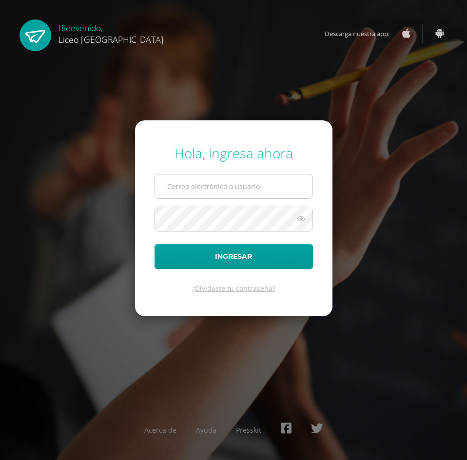
click at [204, 185] on input "text" at bounding box center [233, 187] width 157 height 24
type input "20190145@liceoguatemala.edu.gt"
click at [155, 244] on button "Ingresar" at bounding box center [234, 256] width 158 height 25
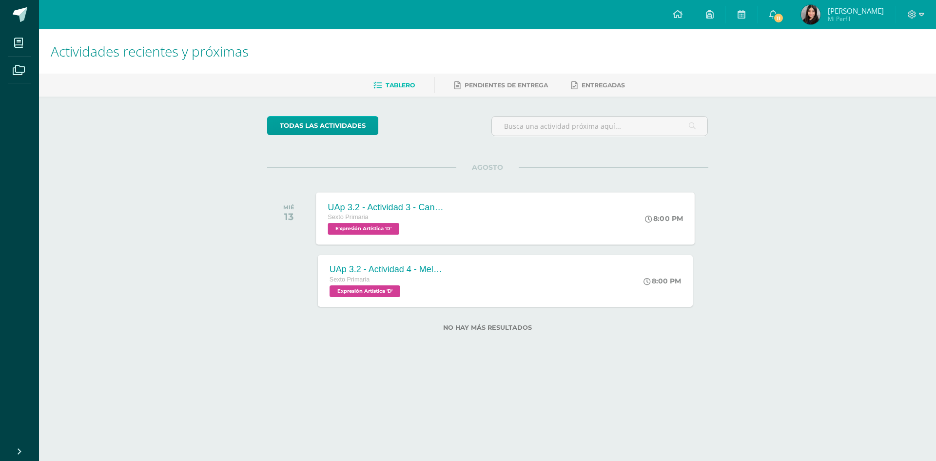
click at [372, 206] on div "UAp 3.2 - Actividad 3 - Canción "Luna de Xelajú" completa/Afiche con témpera" at bounding box center [387, 207] width 118 height 10
click at [392, 265] on div "UAp 3.2 - Actividad 4 - Melodía instrumental "Adeste fideles"/Perspectiva" at bounding box center [387, 269] width 118 height 10
click at [466, 12] on link "11" at bounding box center [772, 14] width 31 height 29
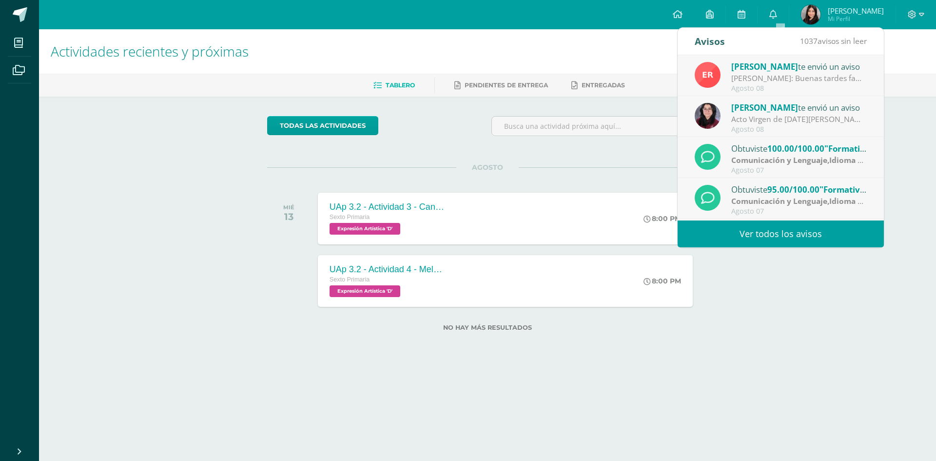
click at [466, 84] on div "Asunción de María: Buenas tardes familias Maristas: Reciban un cordial saludo d…" at bounding box center [799, 78] width 136 height 11
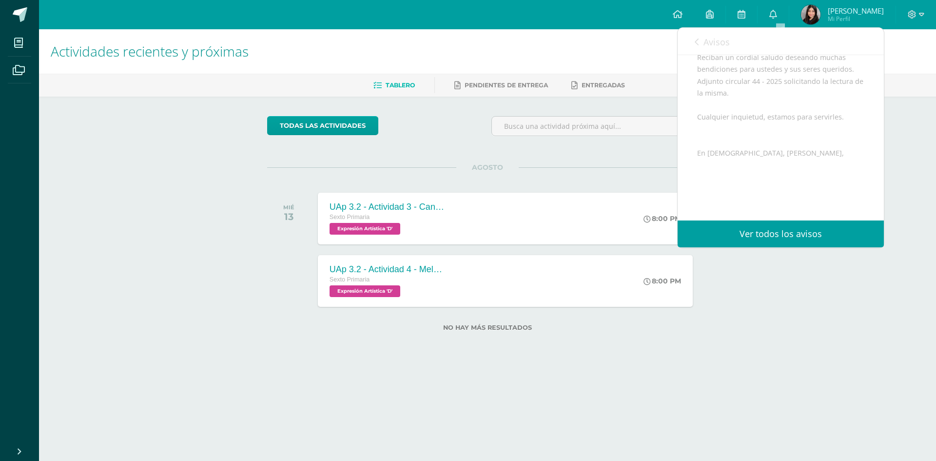
scroll to position [178, 0]
click at [466, 41] on span "Avisos" at bounding box center [716, 42] width 26 height 12
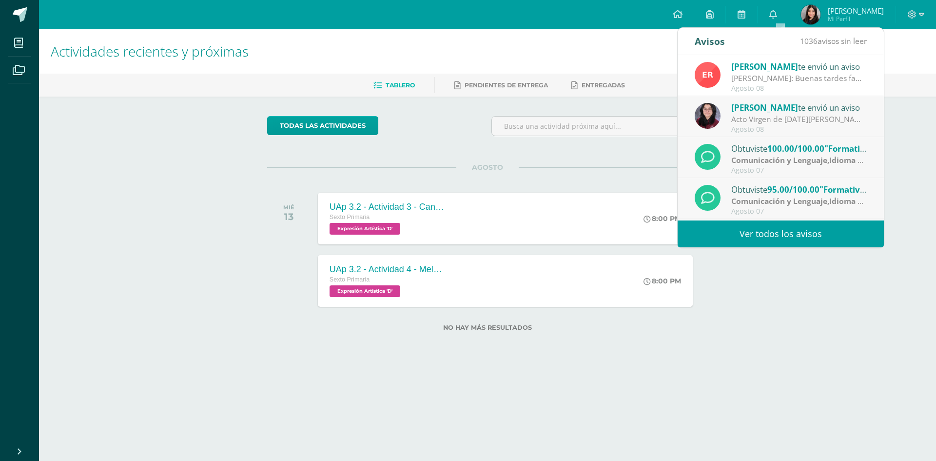
click at [466, 120] on div "Acto Virgen de la Asunción: Buenas tardes estimados padres de familia les compa…" at bounding box center [799, 119] width 136 height 11
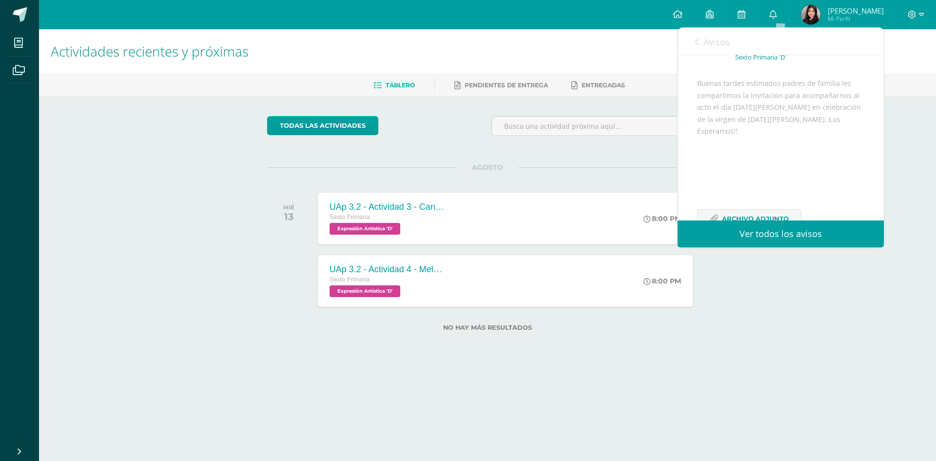
scroll to position [107, 0]
click at [466, 40] on link "Avisos" at bounding box center [712, 42] width 35 height 28
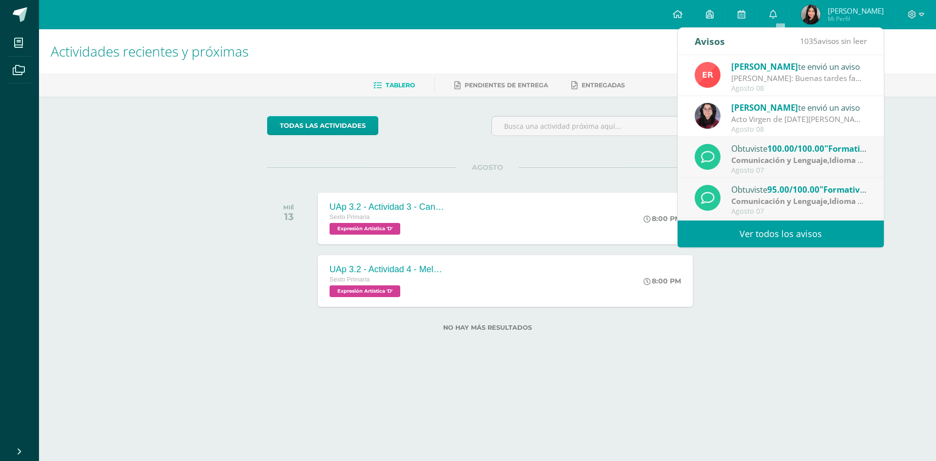
click at [466, 148] on span "100.00/100.00" at bounding box center [795, 148] width 57 height 11
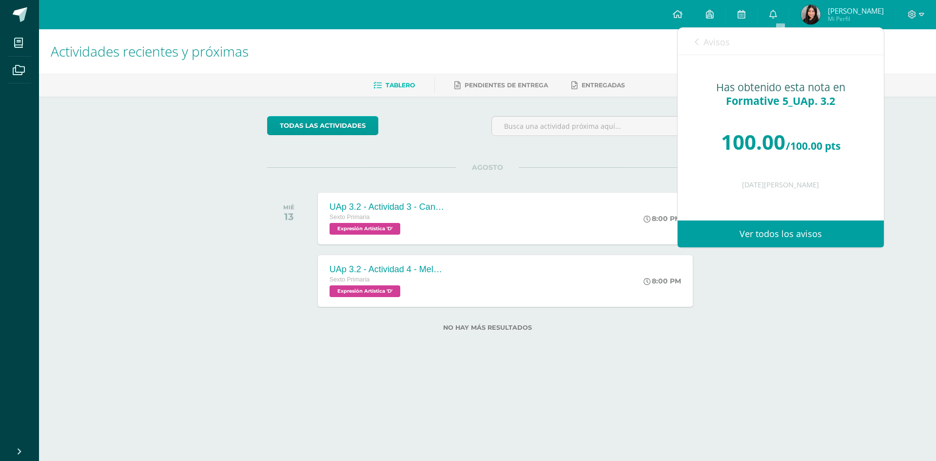
click at [466, 42] on icon at bounding box center [697, 42] width 4 height 8
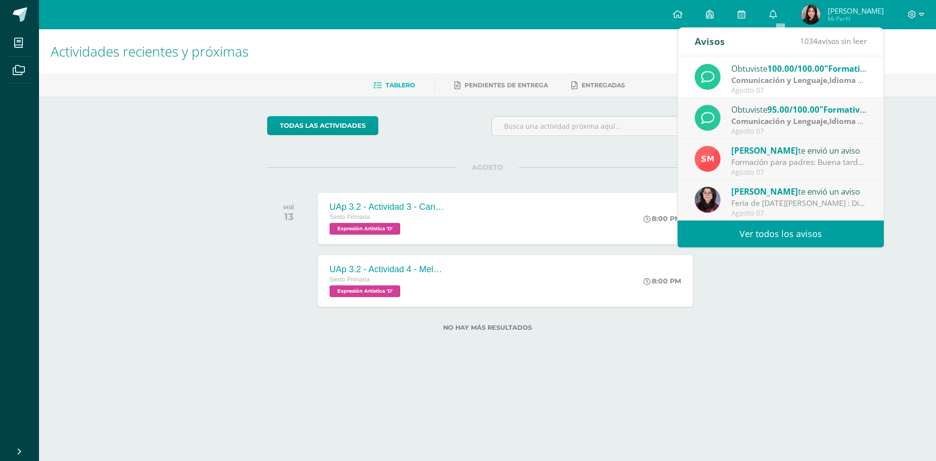
scroll to position [97, 0]
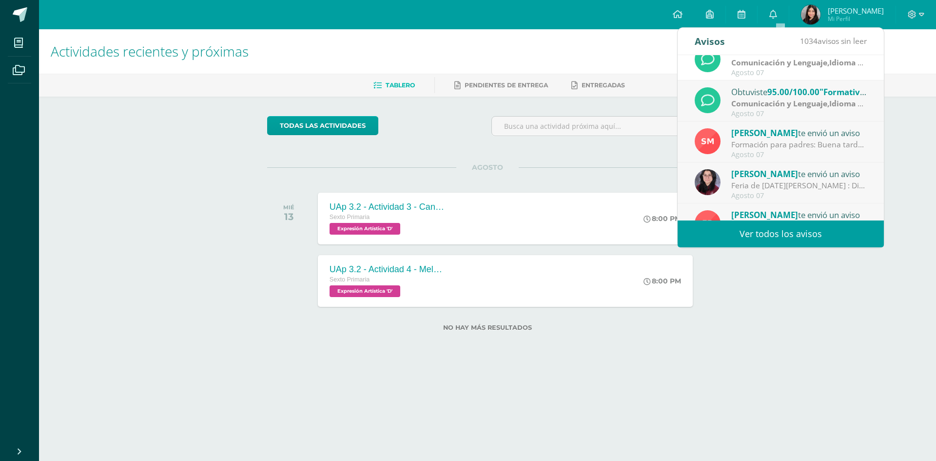
click at [466, 131] on span "Sonia Monterroso" at bounding box center [764, 132] width 67 height 11
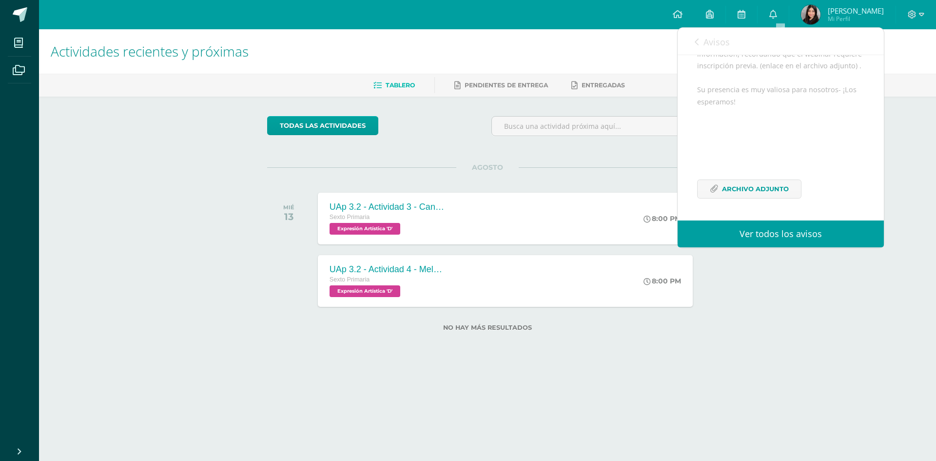
scroll to position [178, 0]
click at [466, 44] on link "Avisos" at bounding box center [712, 42] width 35 height 28
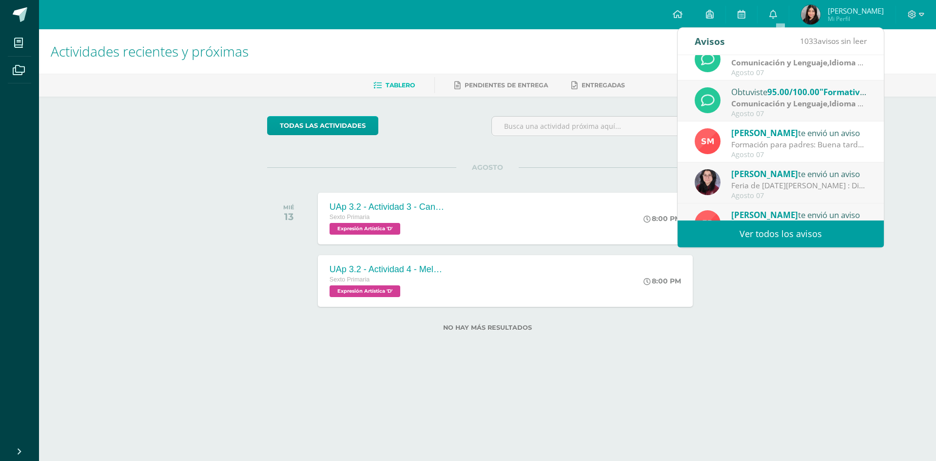
click at [466, 188] on div "Feria de la Asunción : Disfruta este espacio de diversión para ti. Espero pueda…" at bounding box center [799, 185] width 136 height 11
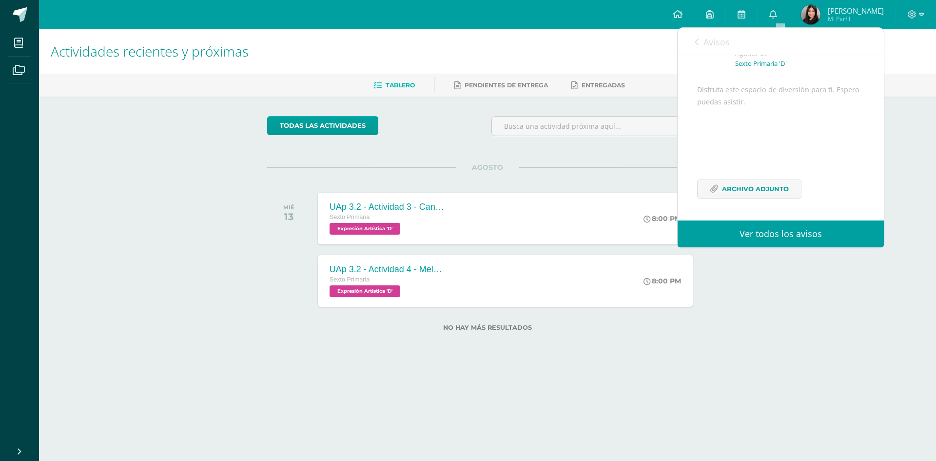
scroll to position [83, 0]
drag, startPoint x: 695, startPoint y: 41, endPoint x: 703, endPoint y: 43, distance: 8.2
click at [466, 41] on icon at bounding box center [697, 42] width 4 height 8
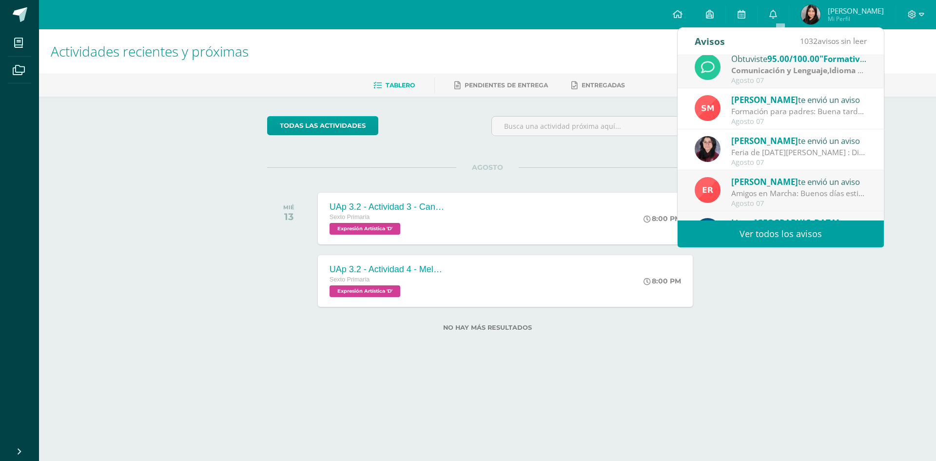
scroll to position [162, 0]
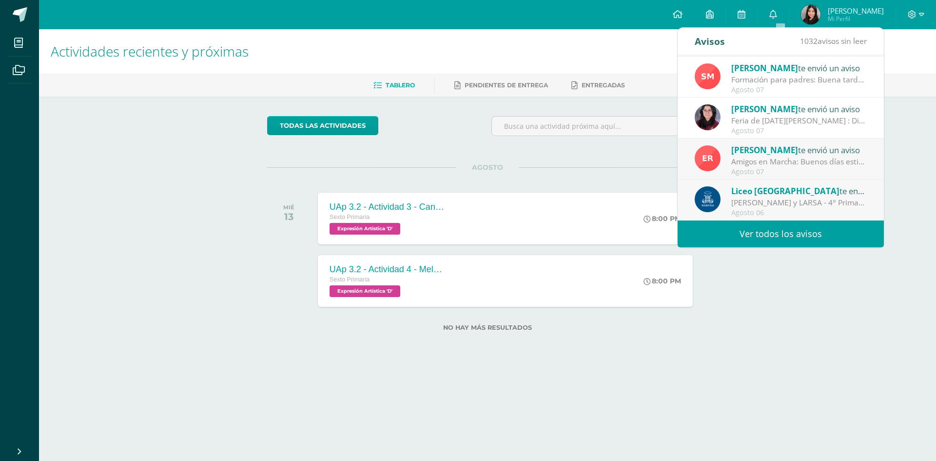
click at [466, 161] on div "Amigos en Marcha: Buenos días estimados padres de familia: Deseando muchas bend…" at bounding box center [799, 161] width 136 height 11
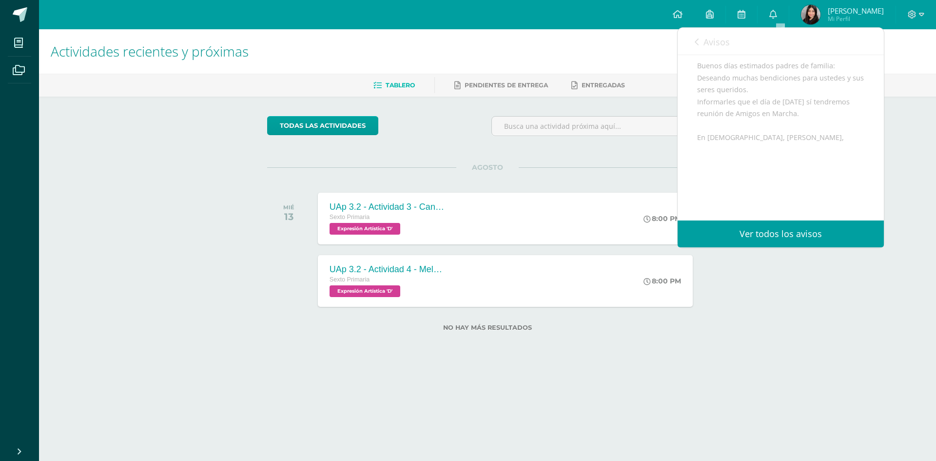
click at [466, 36] on link "Avisos" at bounding box center [712, 42] width 35 height 28
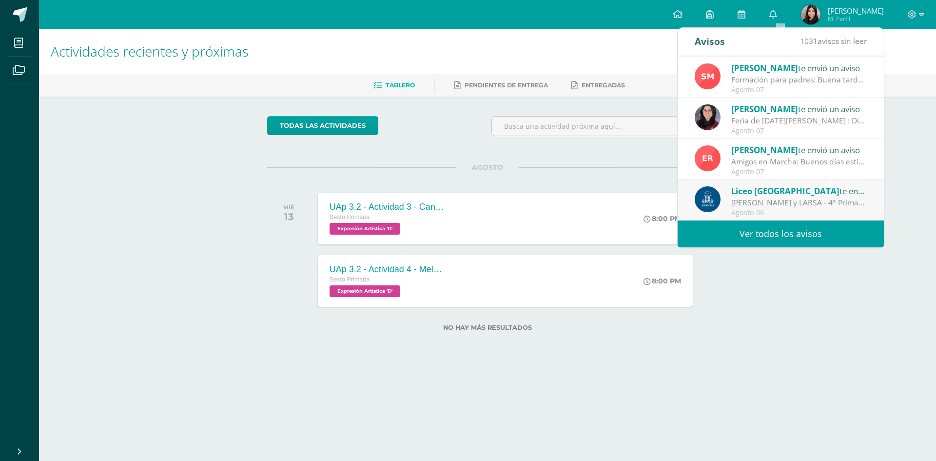
click at [466, 199] on div "Pruebas SIMAE y LARSA - 4° Primaria a 6° Primaria: Estimadas familias maristas:…" at bounding box center [799, 202] width 136 height 11
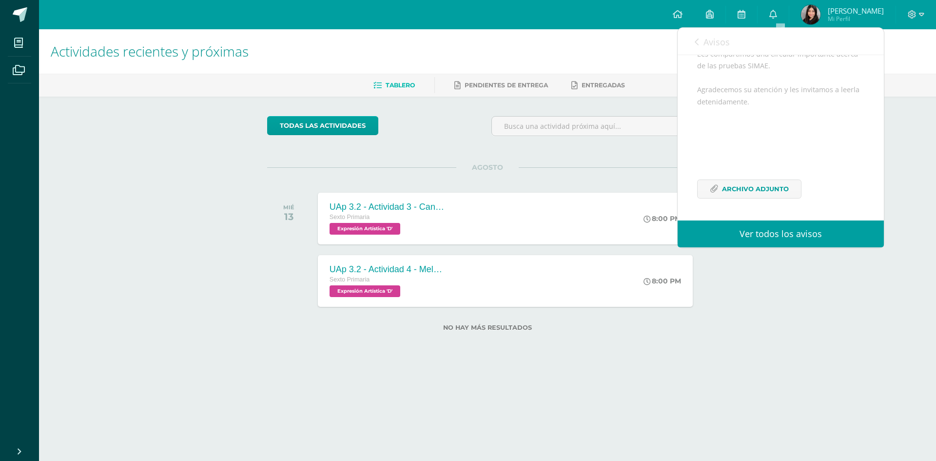
scroll to position [131, 0]
click at [466, 181] on span "Archivo Adjunto" at bounding box center [755, 189] width 67 height 18
click at [466, 39] on icon at bounding box center [697, 42] width 4 height 8
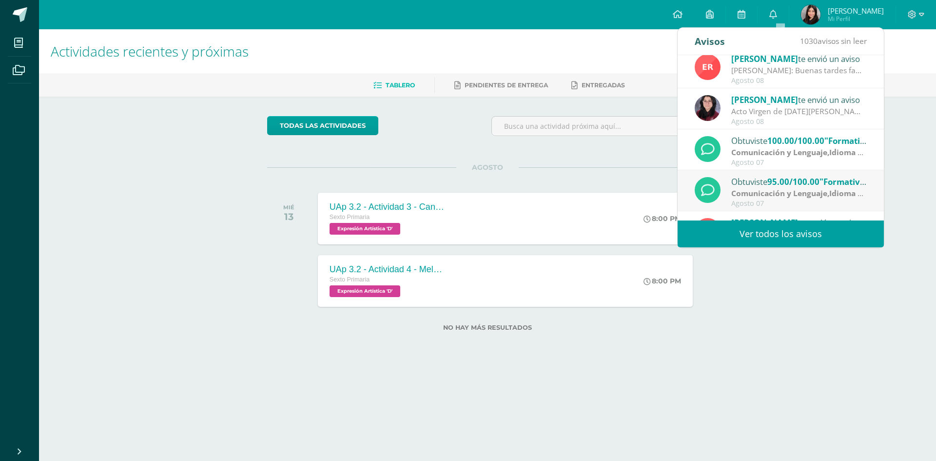
scroll to position [0, 0]
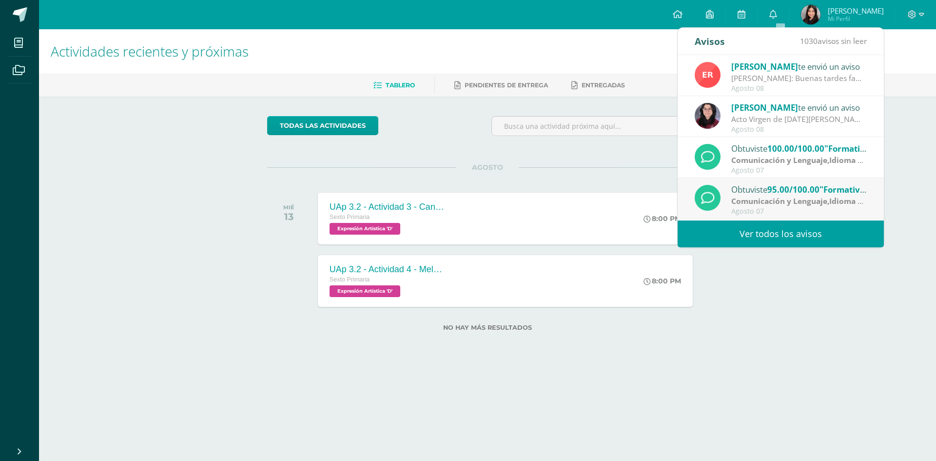
click at [466, 196] on strong "Comunicación y Lenguaje,Idioma Extranjero,Inglés" at bounding box center [826, 200] width 191 height 11
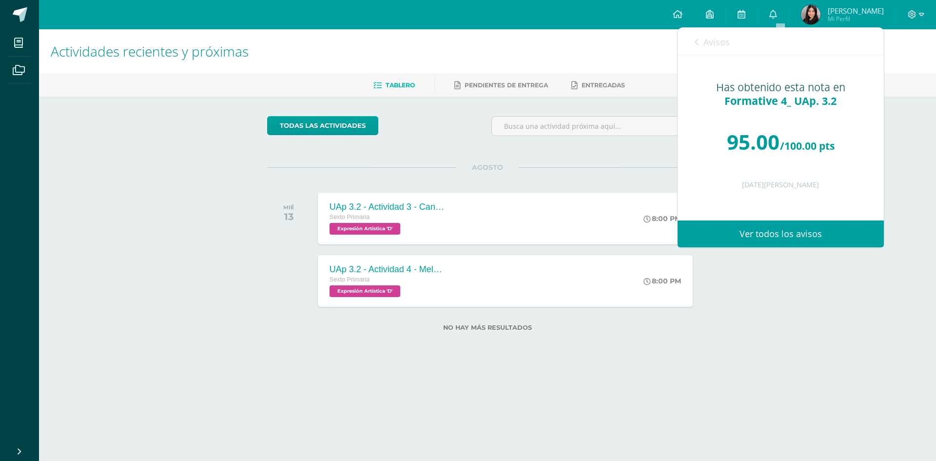
click at [466, 42] on icon at bounding box center [697, 42] width 4 height 8
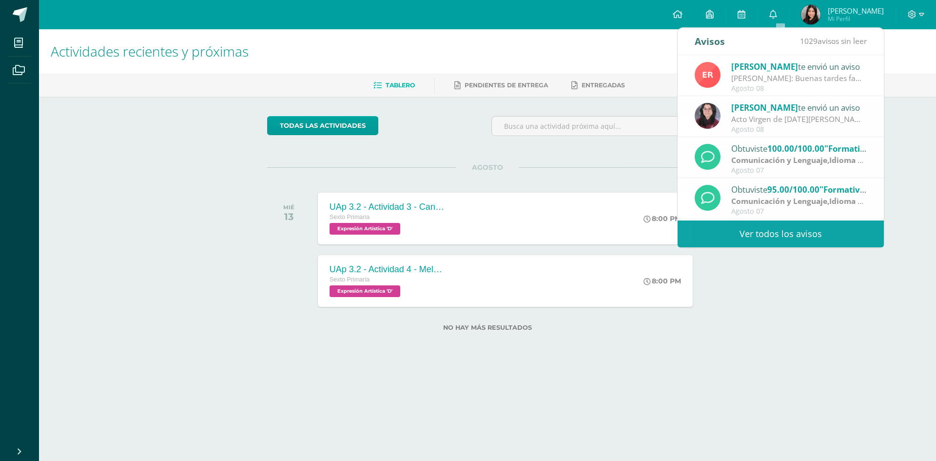
click at [466, 13] on span "Paula Griselda" at bounding box center [856, 11] width 56 height 10
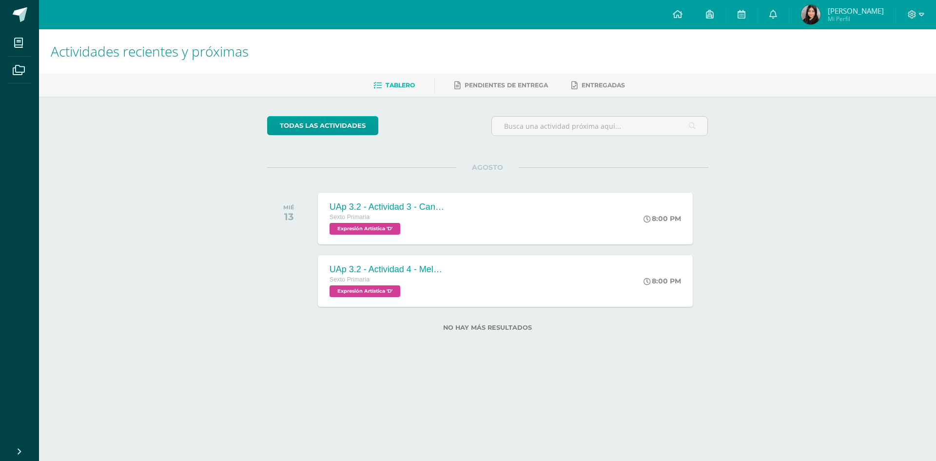
click at [466, 13] on span "Paula Griselda" at bounding box center [856, 11] width 56 height 10
click at [466, 10] on span "Paula Griselda" at bounding box center [856, 11] width 56 height 10
click at [466, 12] on span at bounding box center [916, 14] width 17 height 11
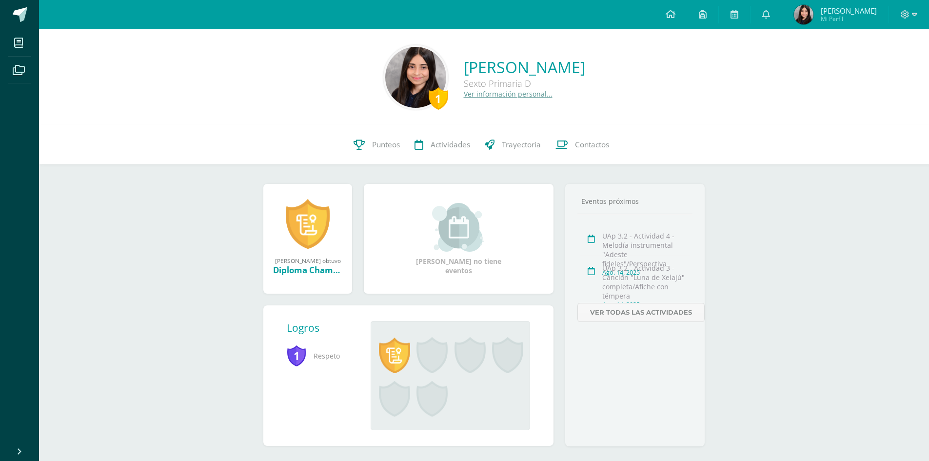
click at [303, 215] on link at bounding box center [308, 223] width 44 height 51
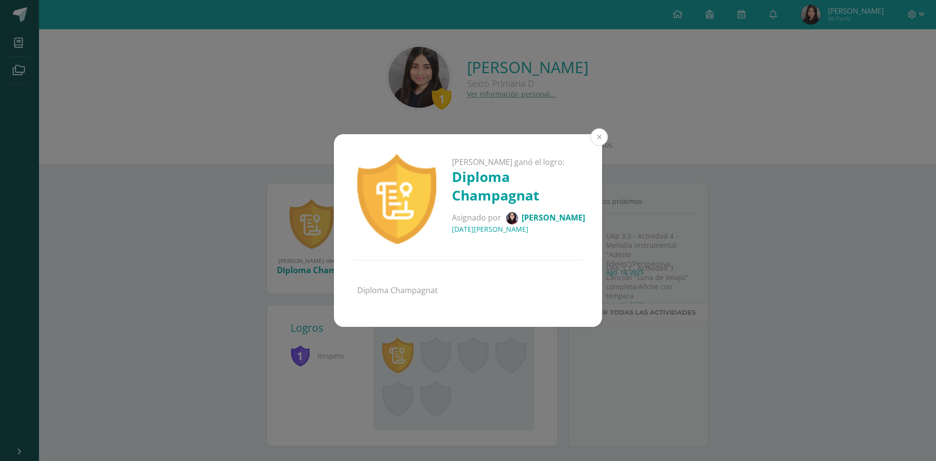
click at [600, 137] on button at bounding box center [599, 137] width 18 height 18
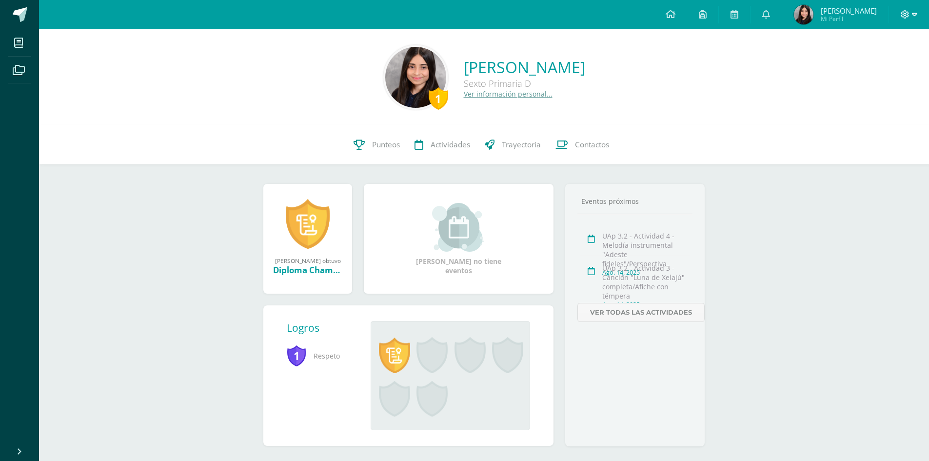
click at [912, 11] on icon at bounding box center [913, 14] width 5 height 9
click at [907, 58] on link "Configuración" at bounding box center [878, 52] width 77 height 14
click at [896, 63] on span "Cerrar sesión" at bounding box center [884, 66] width 44 height 9
